Goal: Transaction & Acquisition: Purchase product/service

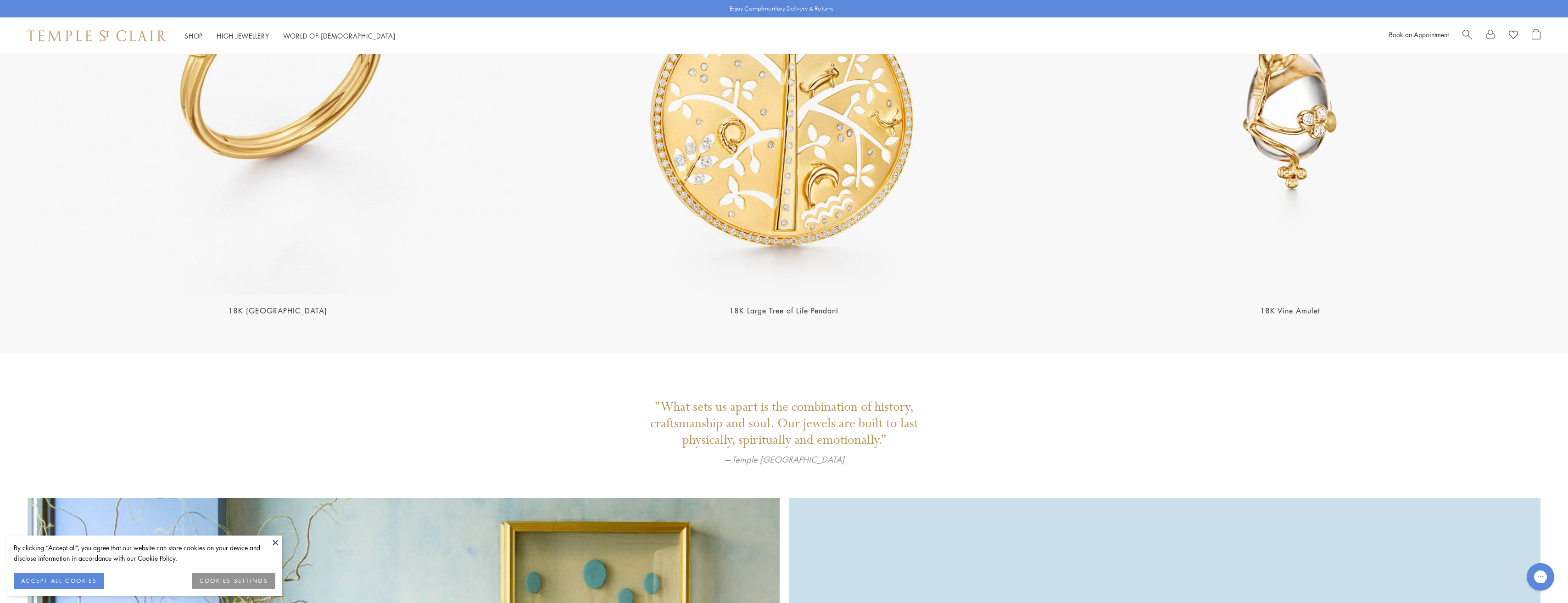
scroll to position [3122, 0]
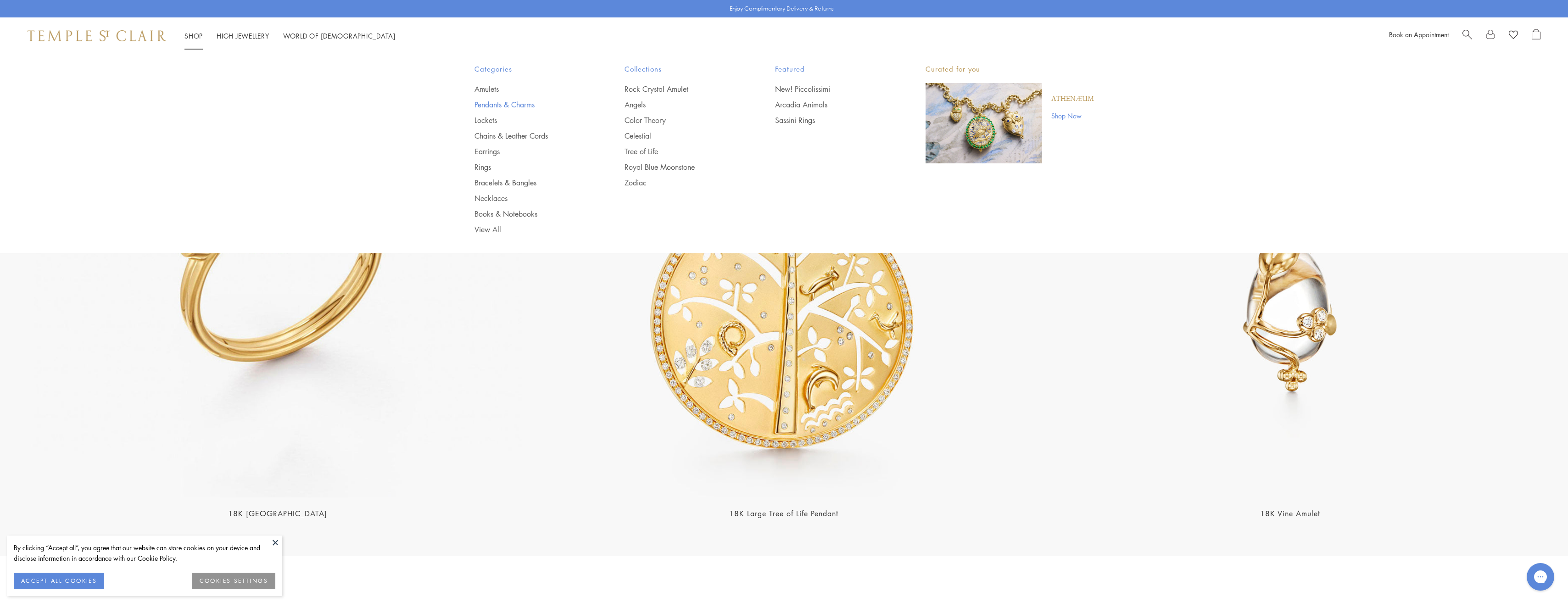
click at [487, 99] on link "Pendants & Charms" at bounding box center [531, 104] width 114 height 10
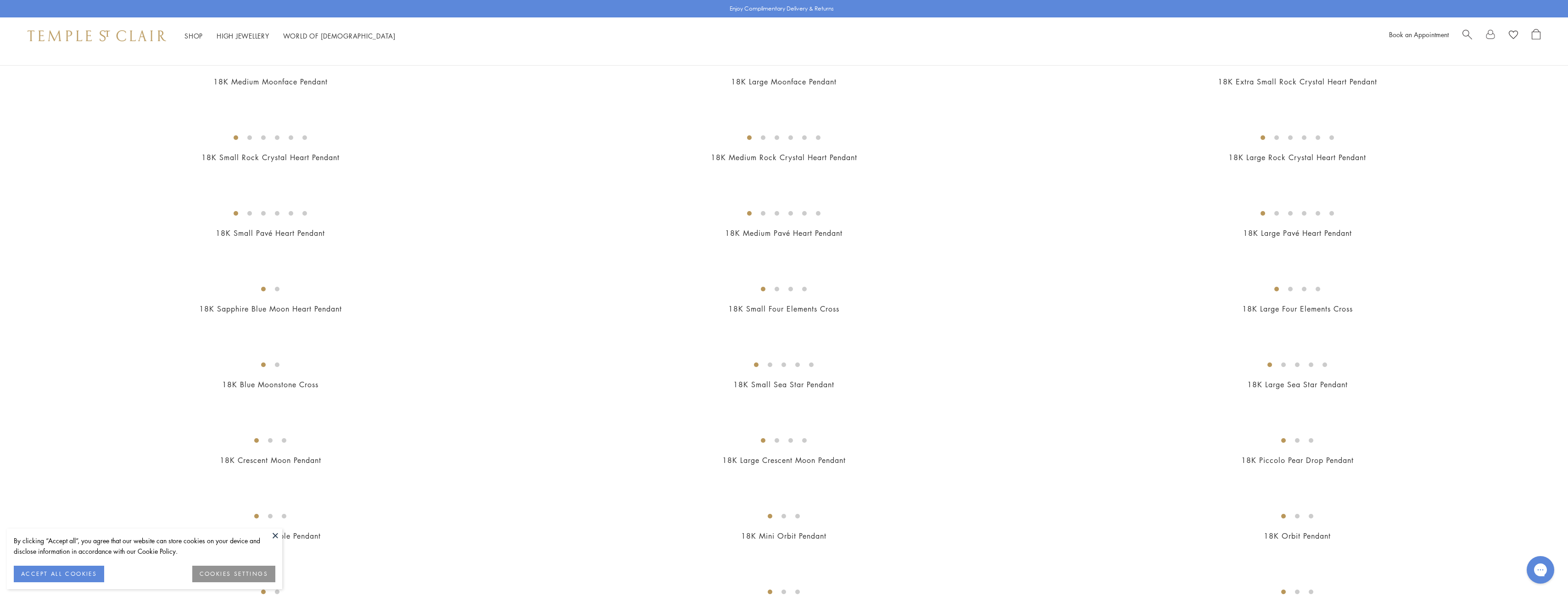
scroll to position [734, 0]
click at [0, 0] on img at bounding box center [0, 0] width 0 height 0
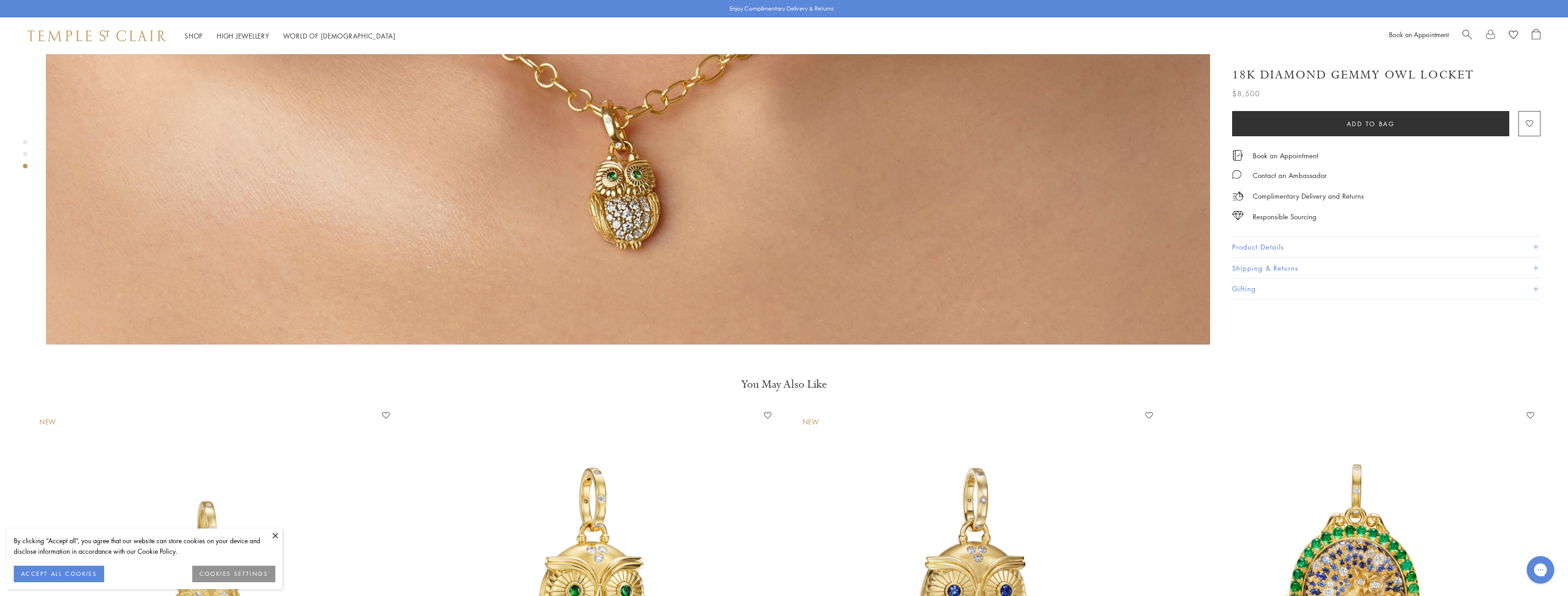
scroll to position [3303, 0]
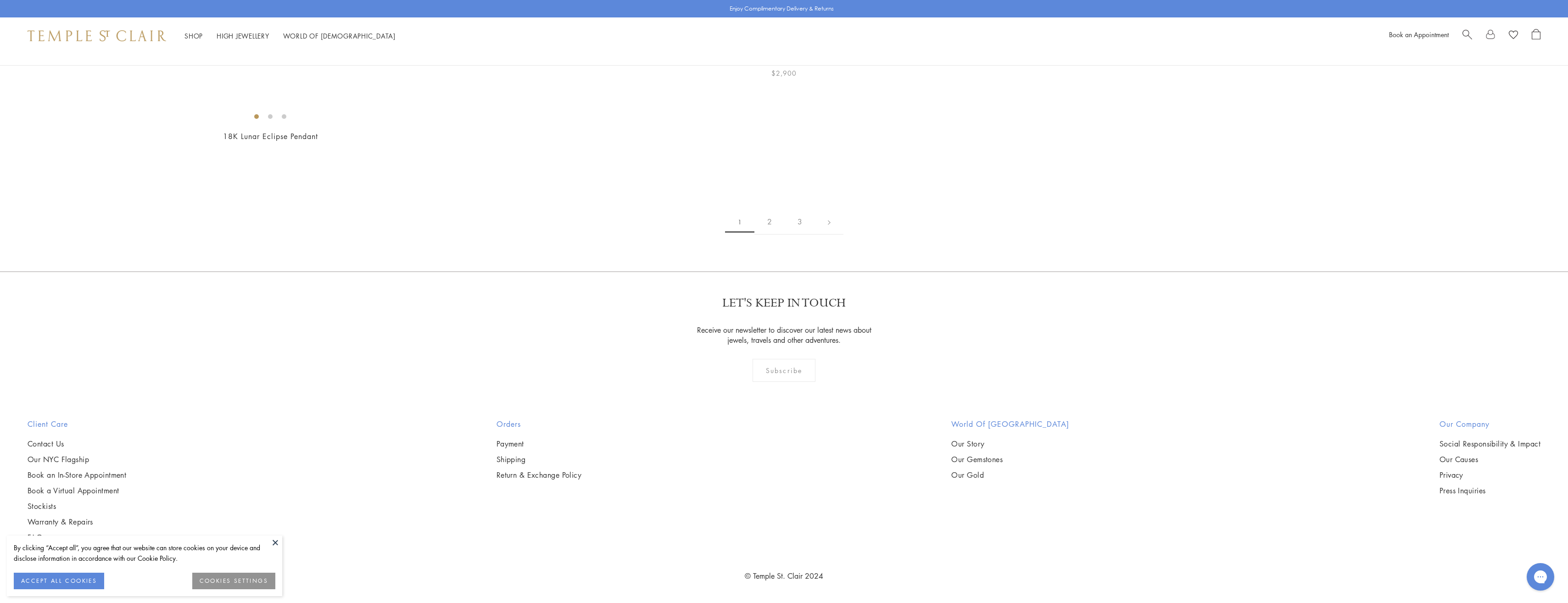
scroll to position [11982, 0]
click at [767, 235] on link "2" at bounding box center [769, 222] width 30 height 25
click at [809, 235] on link "3" at bounding box center [813, 223] width 30 height 25
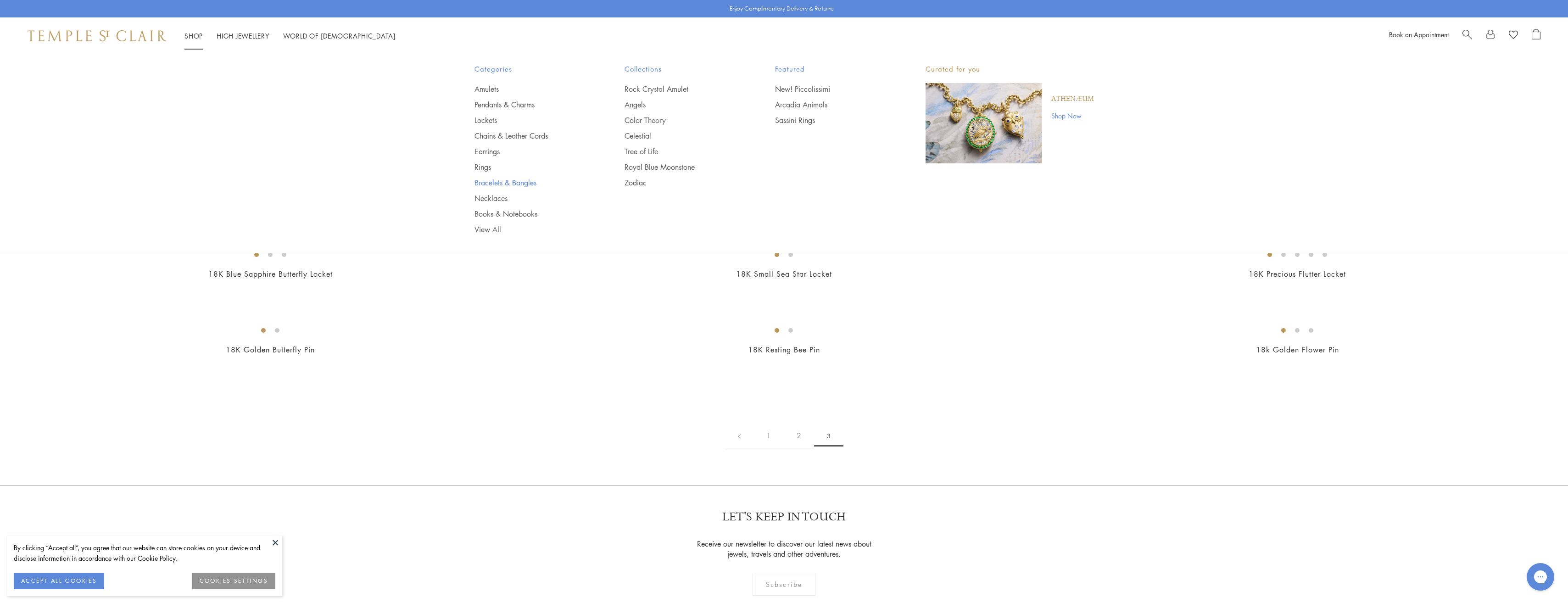
click at [487, 183] on link "Bracelets & Bangles" at bounding box center [531, 182] width 114 height 10
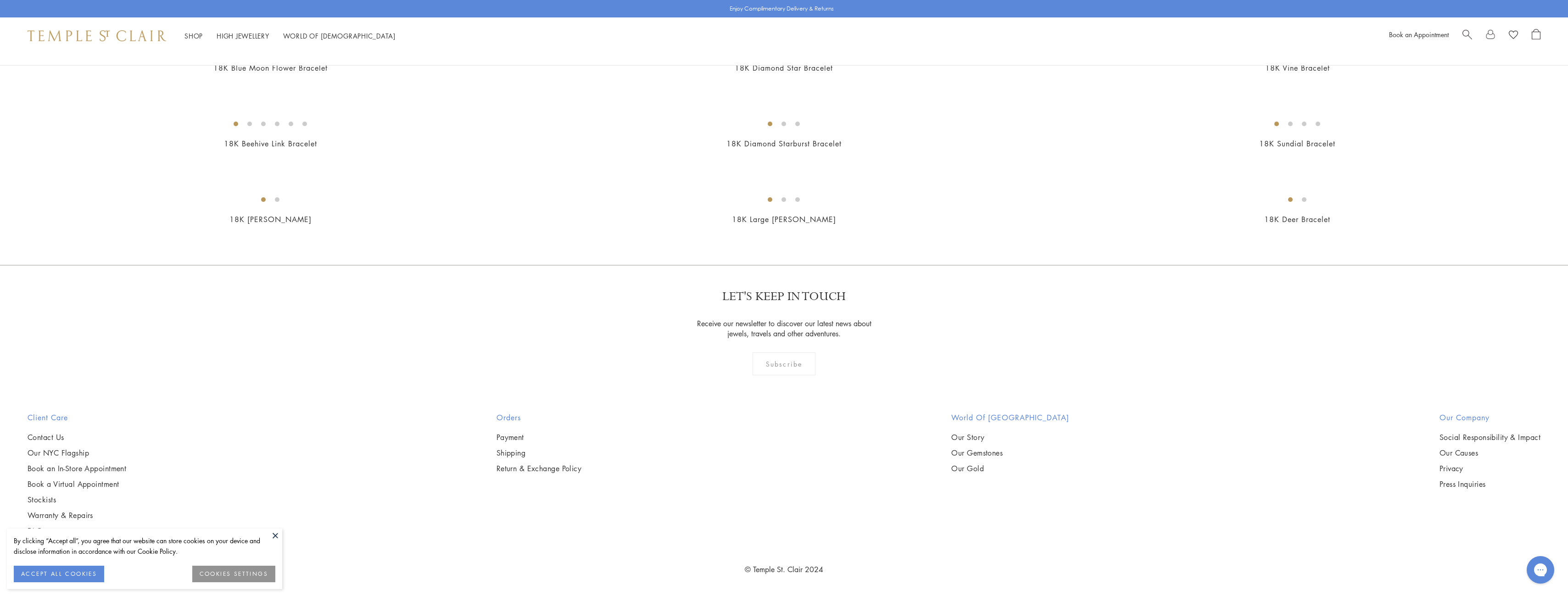
scroll to position [1927, 0]
click at [0, 0] on img at bounding box center [0, 0] width 0 height 0
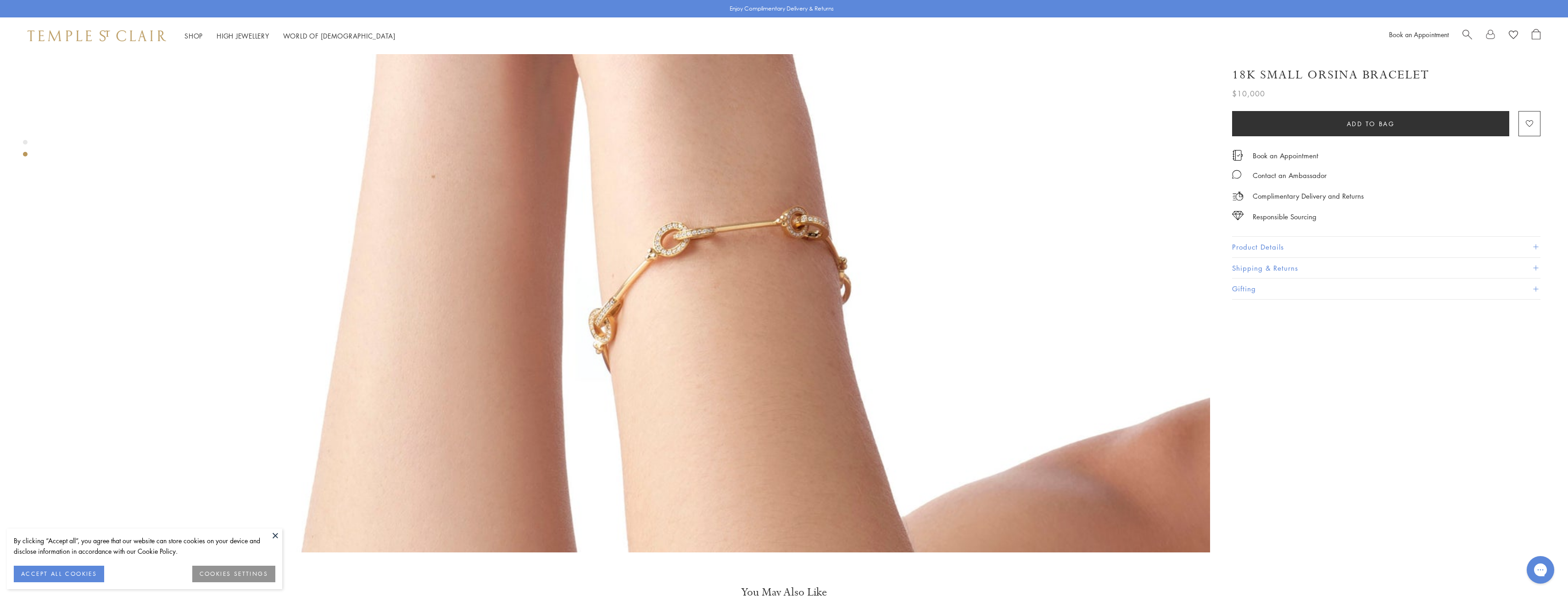
scroll to position [1927, 0]
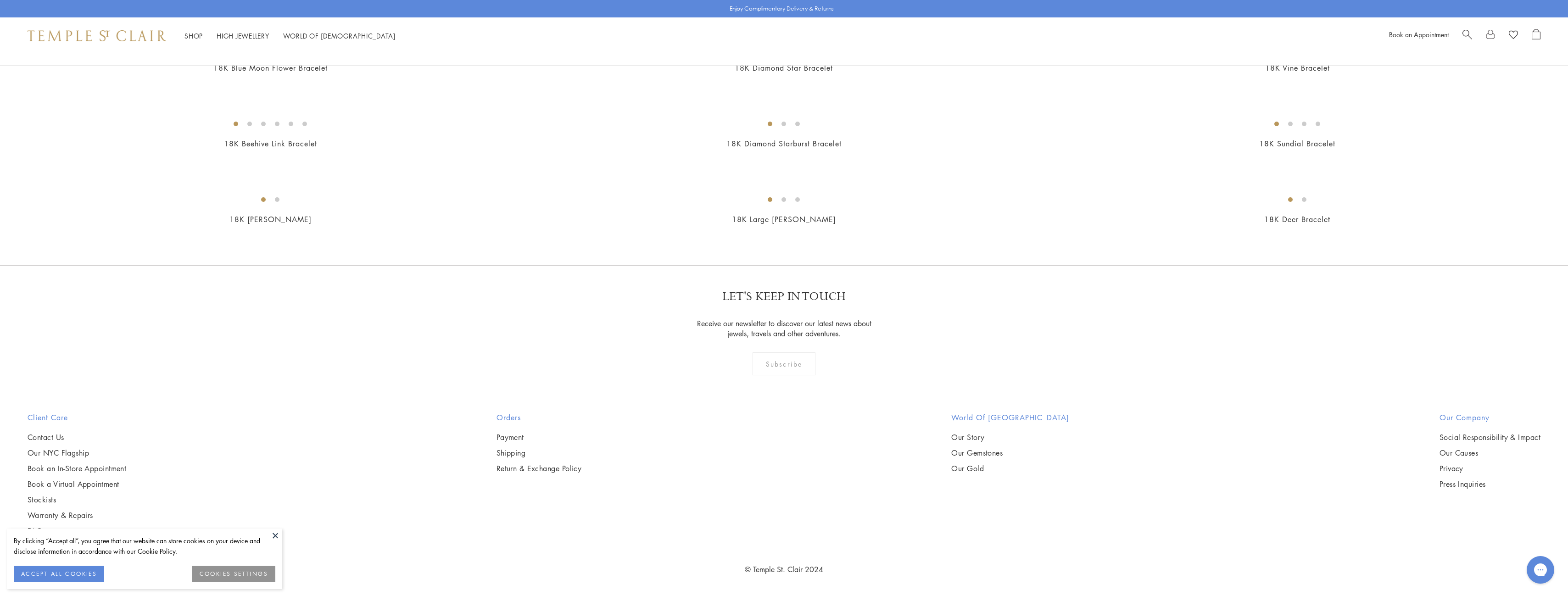
scroll to position [3395, 0]
